Goal: Task Accomplishment & Management: Manage account settings

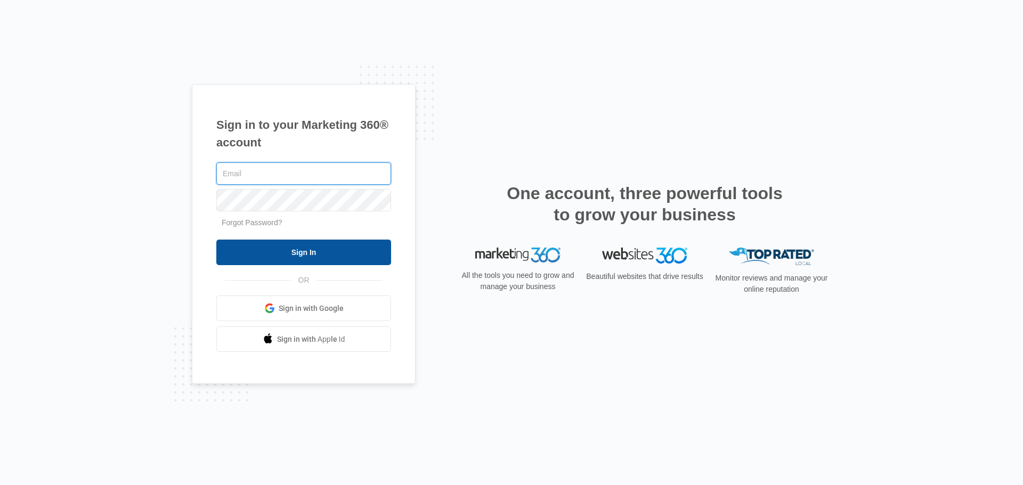
type input "helmuth.lara@gmail.com"
click at [298, 258] on input "Sign In" at bounding box center [303, 253] width 175 height 26
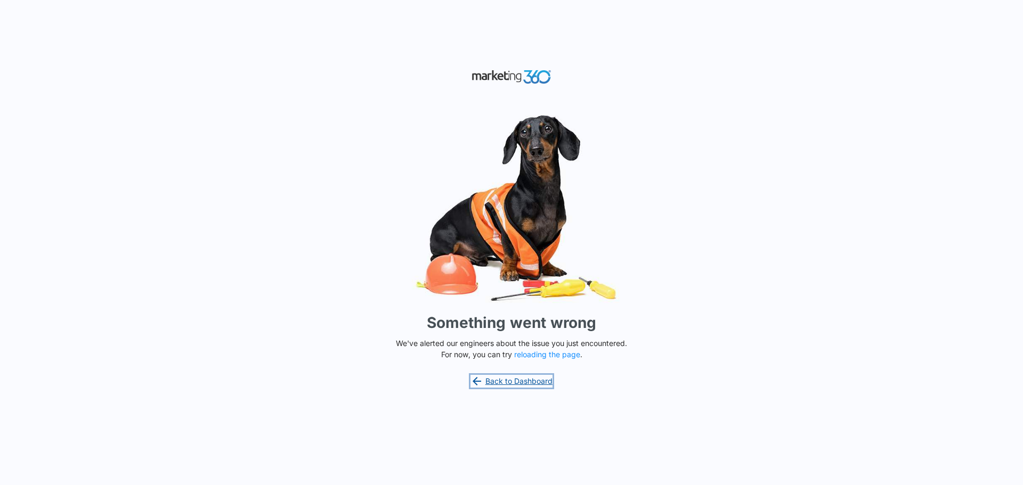
click at [508, 383] on link "Back to Dashboard" at bounding box center [511, 381] width 82 height 13
click at [254, 401] on div "Something went wrong We've alerted our engineers about the issue you just encou…" at bounding box center [511, 242] width 1023 height 485
